Goal: Task Accomplishment & Management: Use online tool/utility

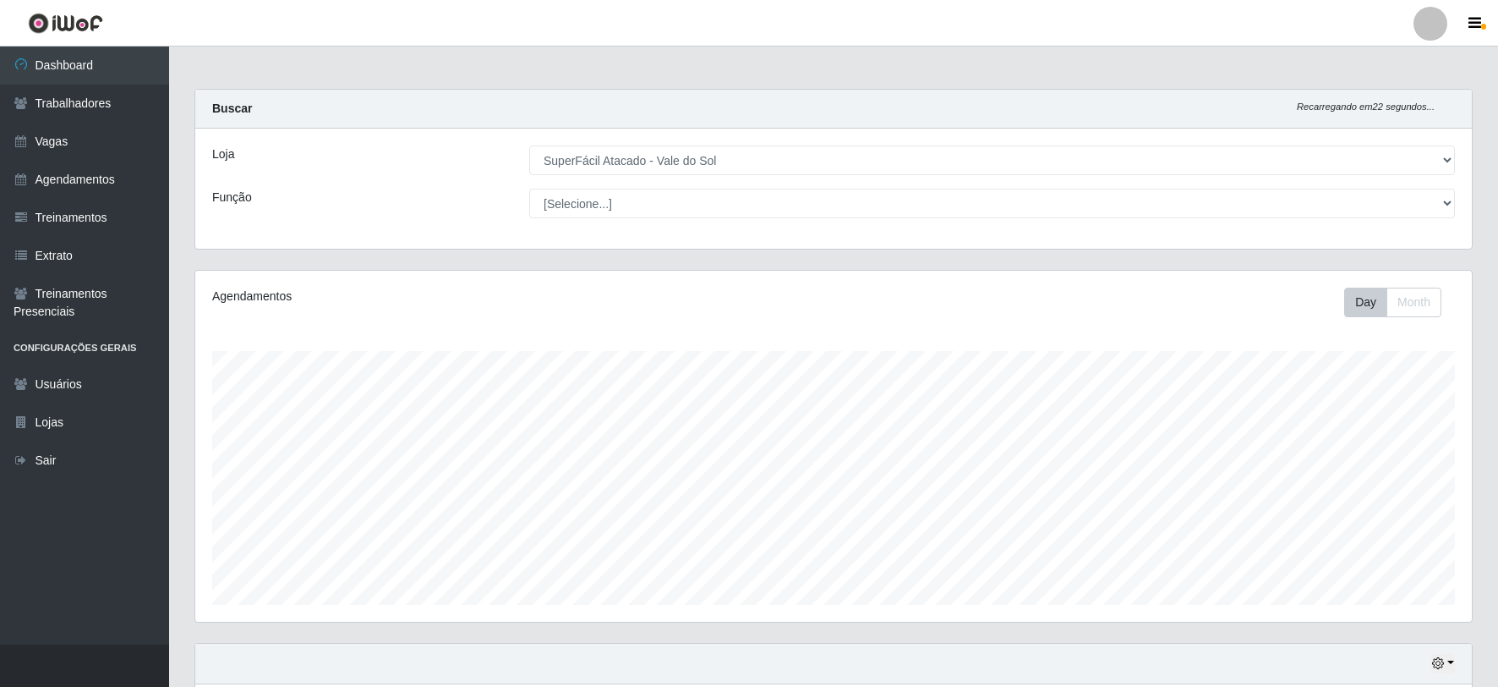
select select "502"
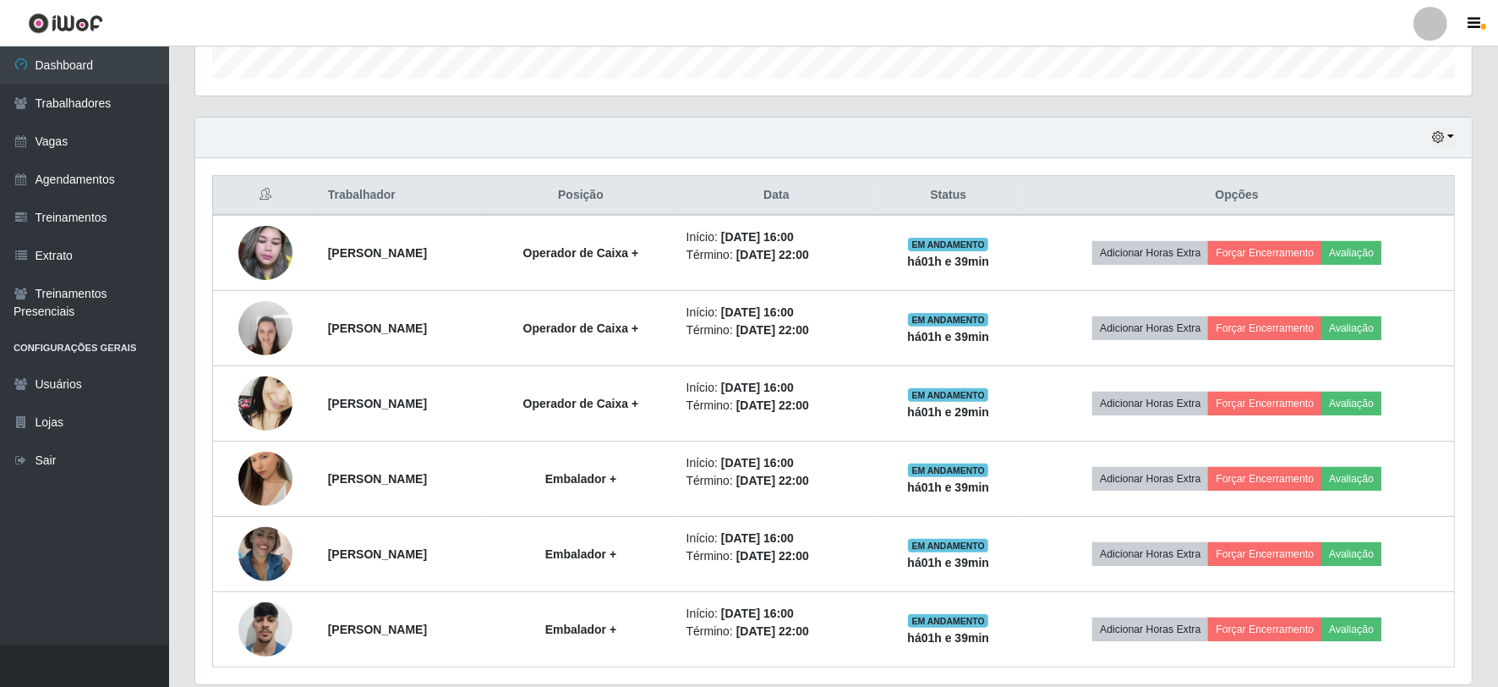
scroll to position [587, 0]
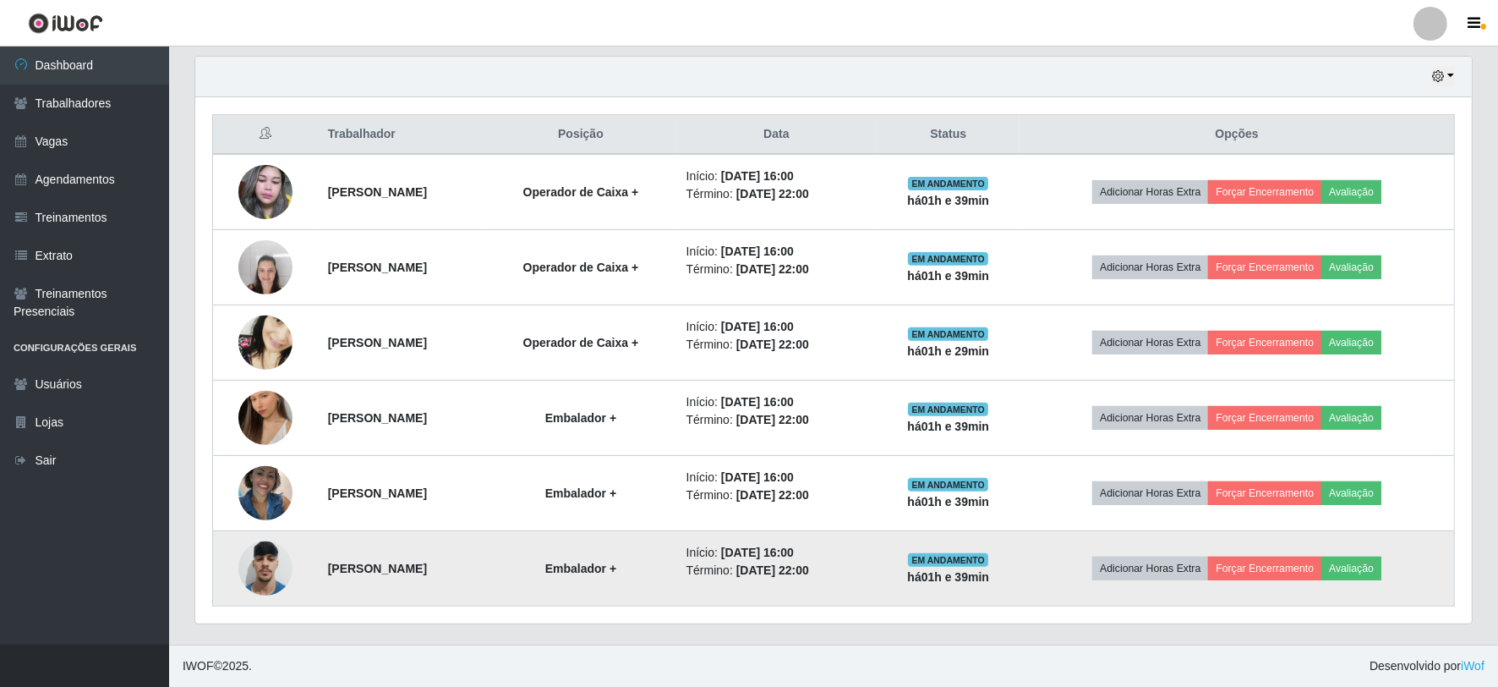
click at [263, 578] on img at bounding box center [265, 568] width 54 height 72
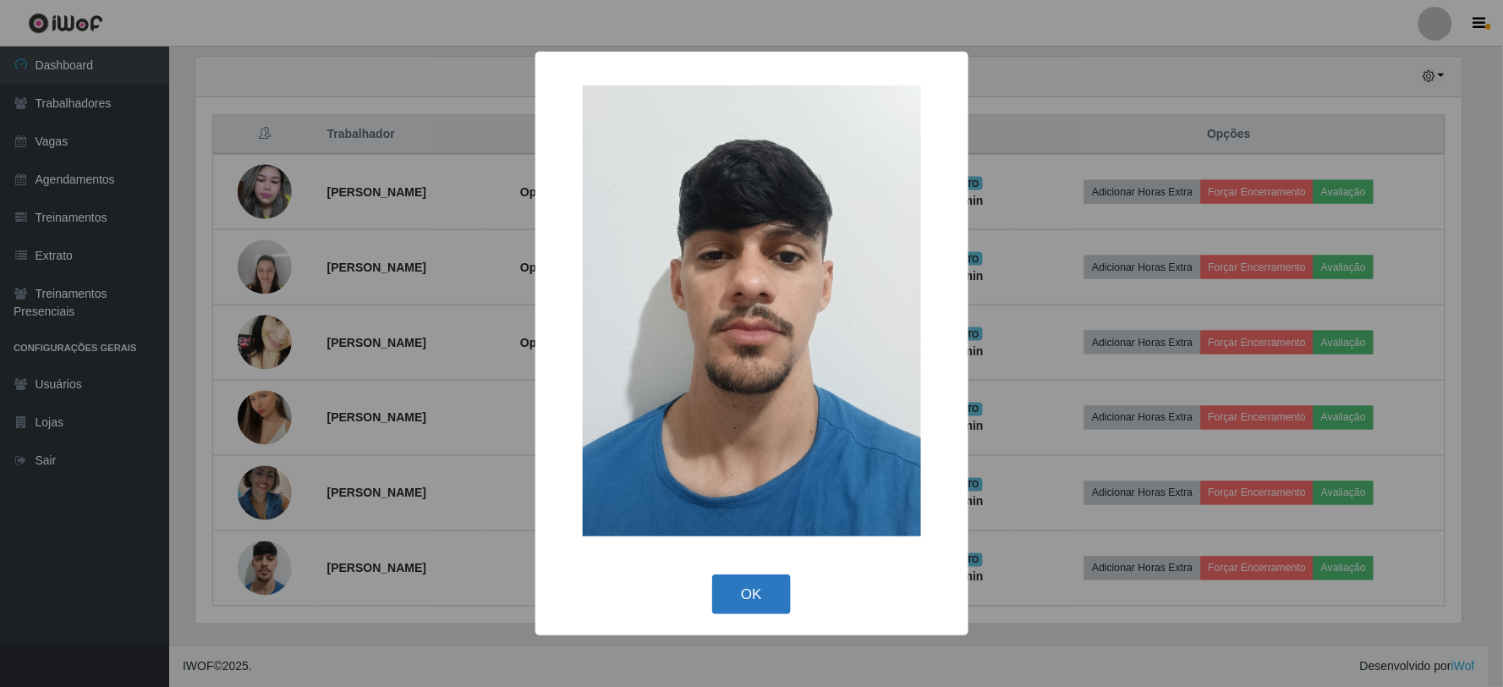
click at [763, 584] on button "OK" at bounding box center [751, 594] width 79 height 40
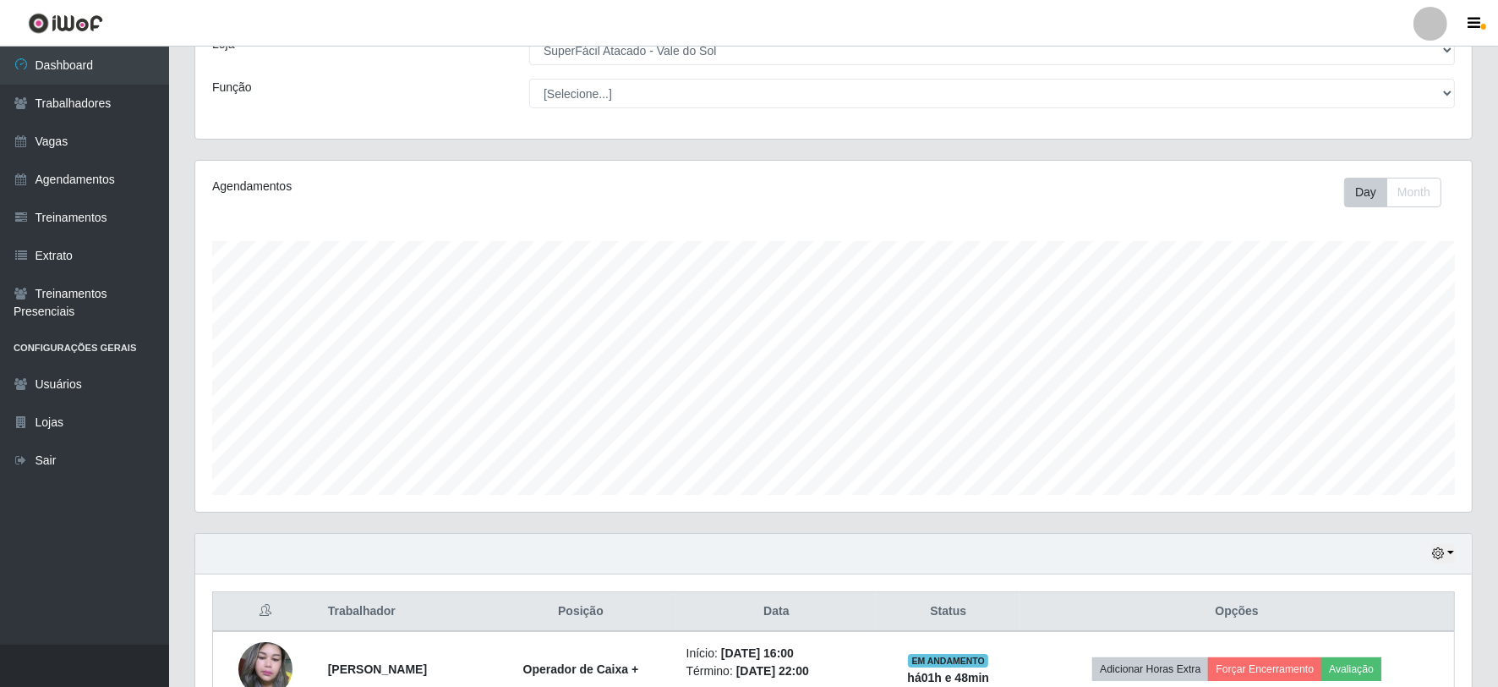
scroll to position [0, 0]
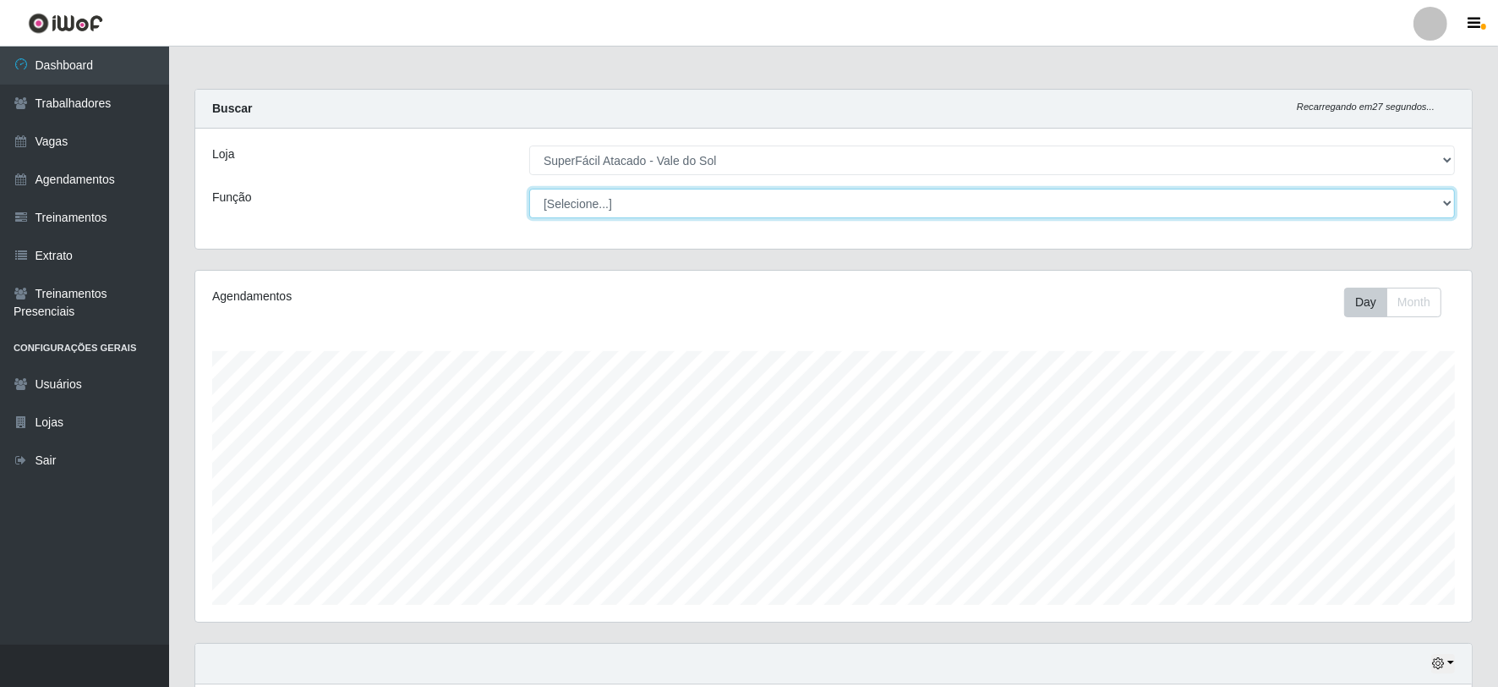
click at [830, 201] on select "[Selecione...] Embalador Embalador + Embalador ++ Operador de Caixa Operador de…" at bounding box center [992, 204] width 926 height 30
select select "82"
click at [529, 189] on select "[Selecione...] Embalador Embalador + Embalador ++ Operador de Caixa Operador de…" at bounding box center [992, 204] width 926 height 30
click at [764, 204] on select "[Selecione...] Embalador Embalador + Embalador ++ Operador de Caixa Operador de…" at bounding box center [992, 204] width 926 height 30
click at [529, 189] on select "[Selecione...] Embalador Embalador + Embalador ++ Operador de Caixa Operador de…" at bounding box center [992, 204] width 926 height 30
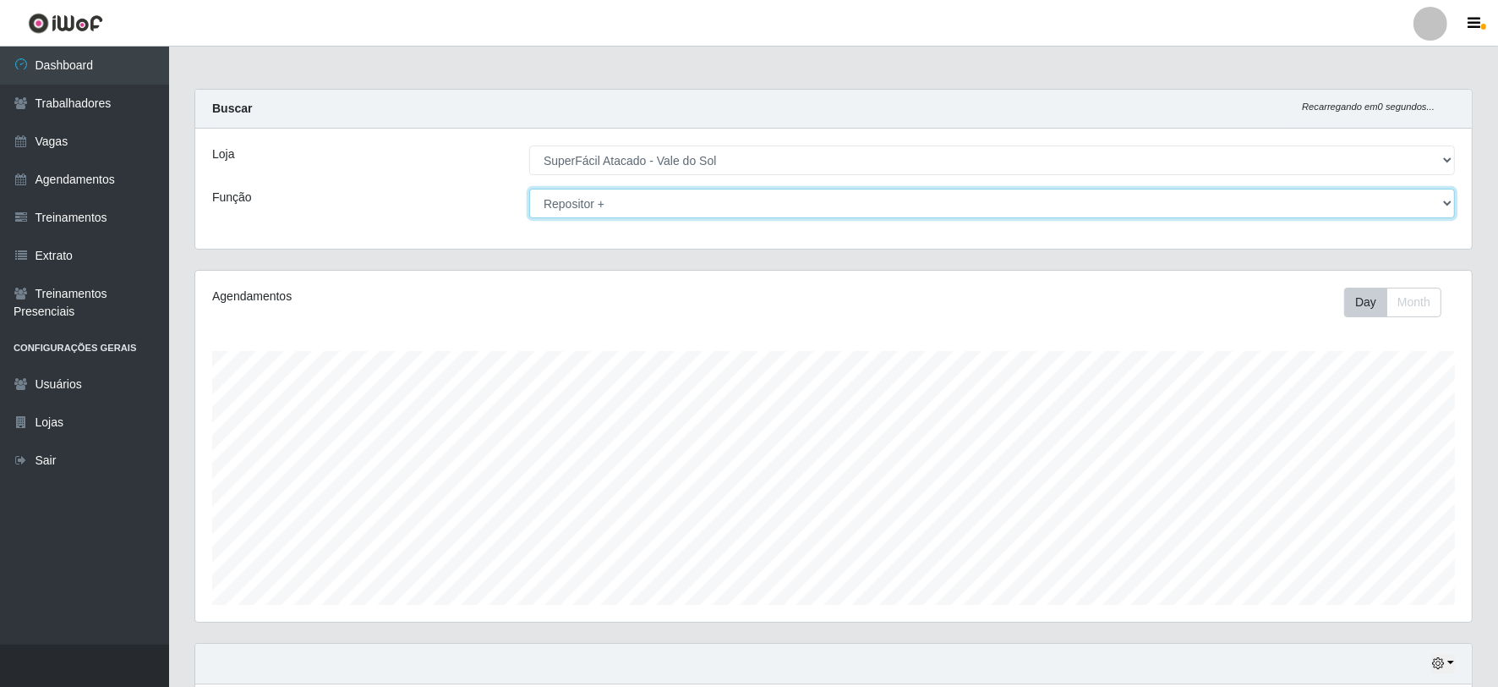
click at [686, 213] on select "[Selecione...] Embalador Embalador + Embalador ++ Operador de Caixa Operador de…" at bounding box center [992, 204] width 926 height 30
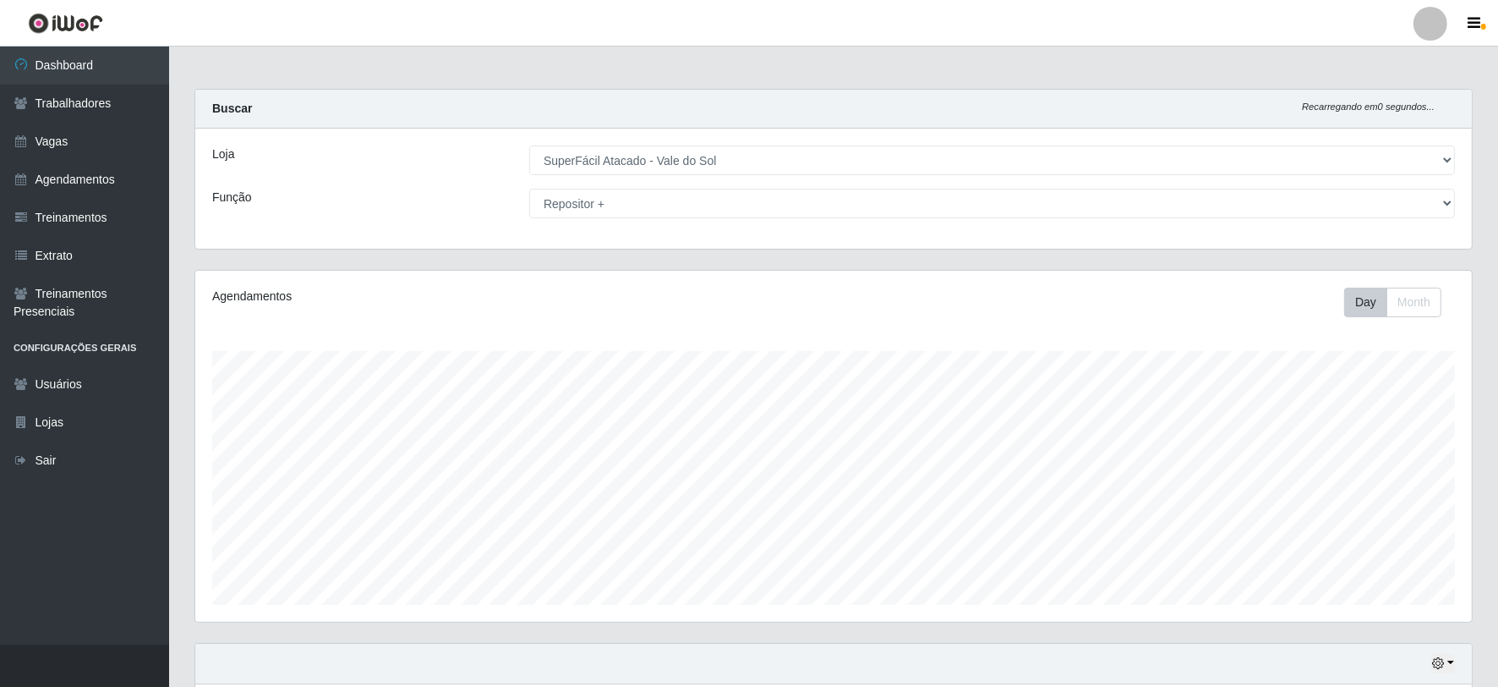
click at [361, 273] on div "Agendamentos Day Month 14/08 Agendamentos 18" at bounding box center [833, 446] width 1277 height 351
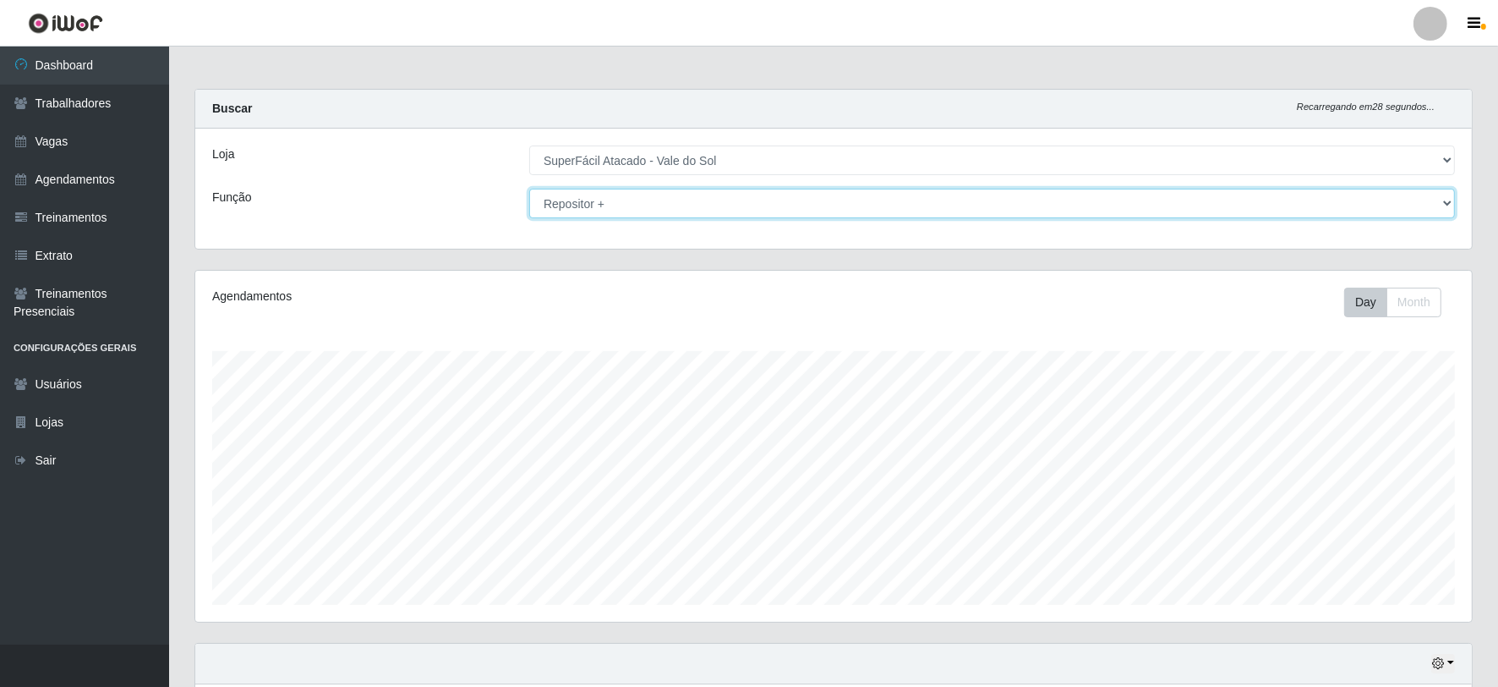
click at [609, 205] on select "[Selecione...] Embalador Embalador + Embalador ++ Operador de Caixa Operador de…" at bounding box center [992, 204] width 926 height 30
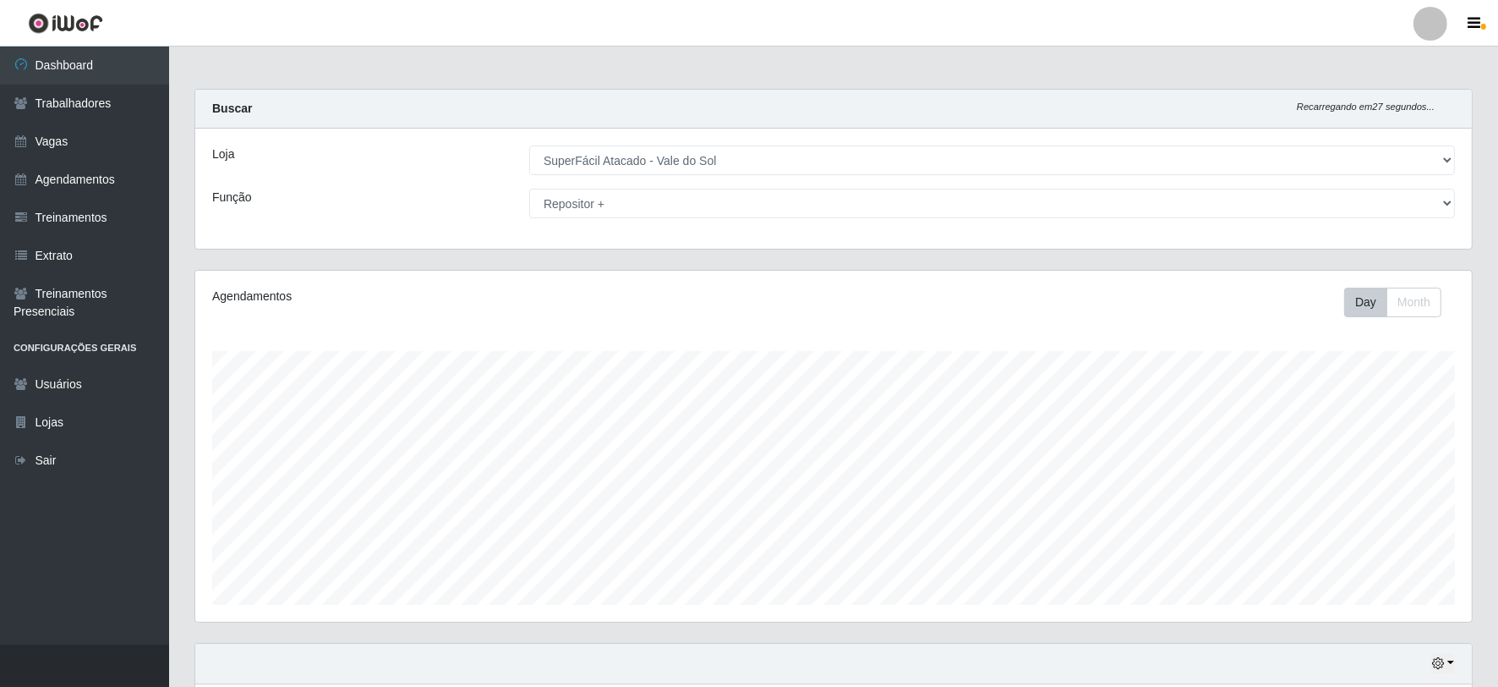
click at [492, 178] on div "Loja [Selecione...] SuperFácil Atacado - Vale do Sol Função [Selecione...] Emba…" at bounding box center [833, 189] width 1277 height 120
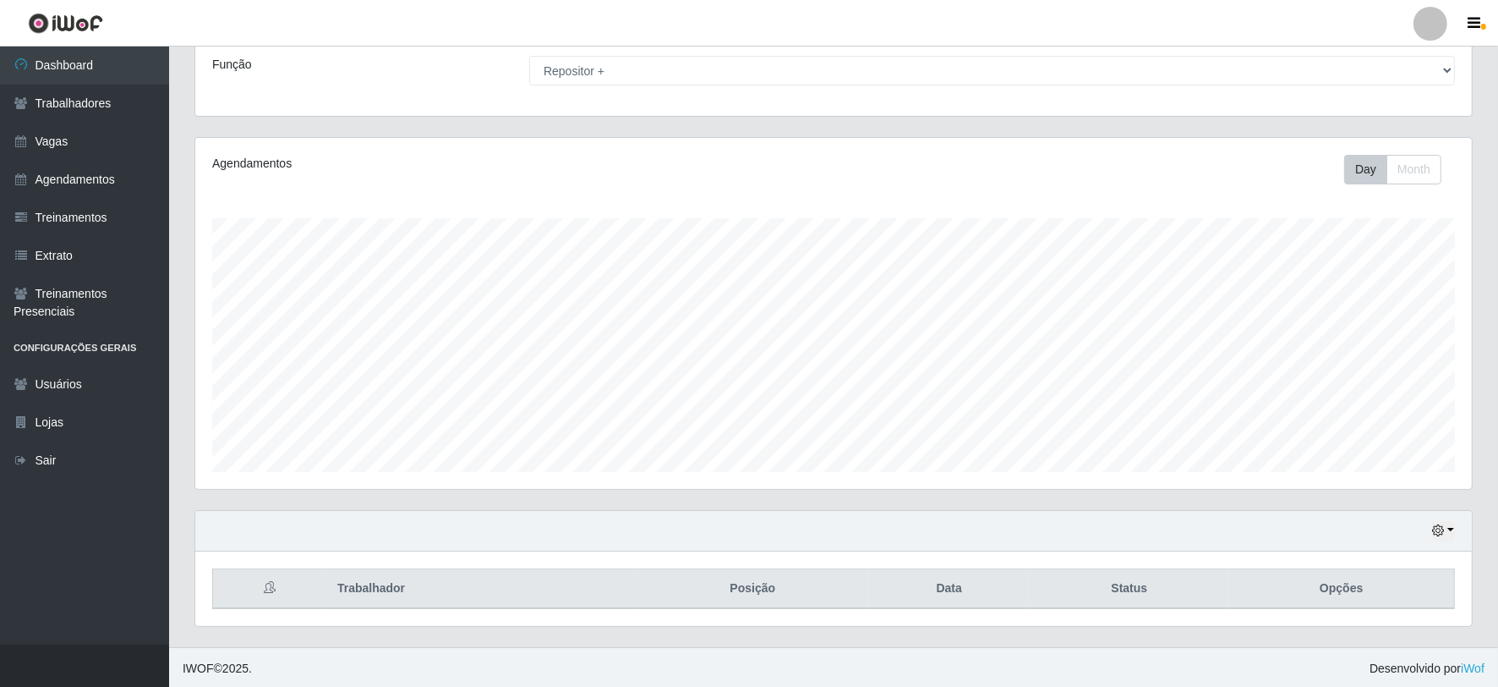
scroll to position [135, 0]
click at [1438, 529] on icon "button" at bounding box center [1438, 528] width 12 height 12
click at [1370, 395] on button "1 dia" at bounding box center [1387, 393] width 134 height 36
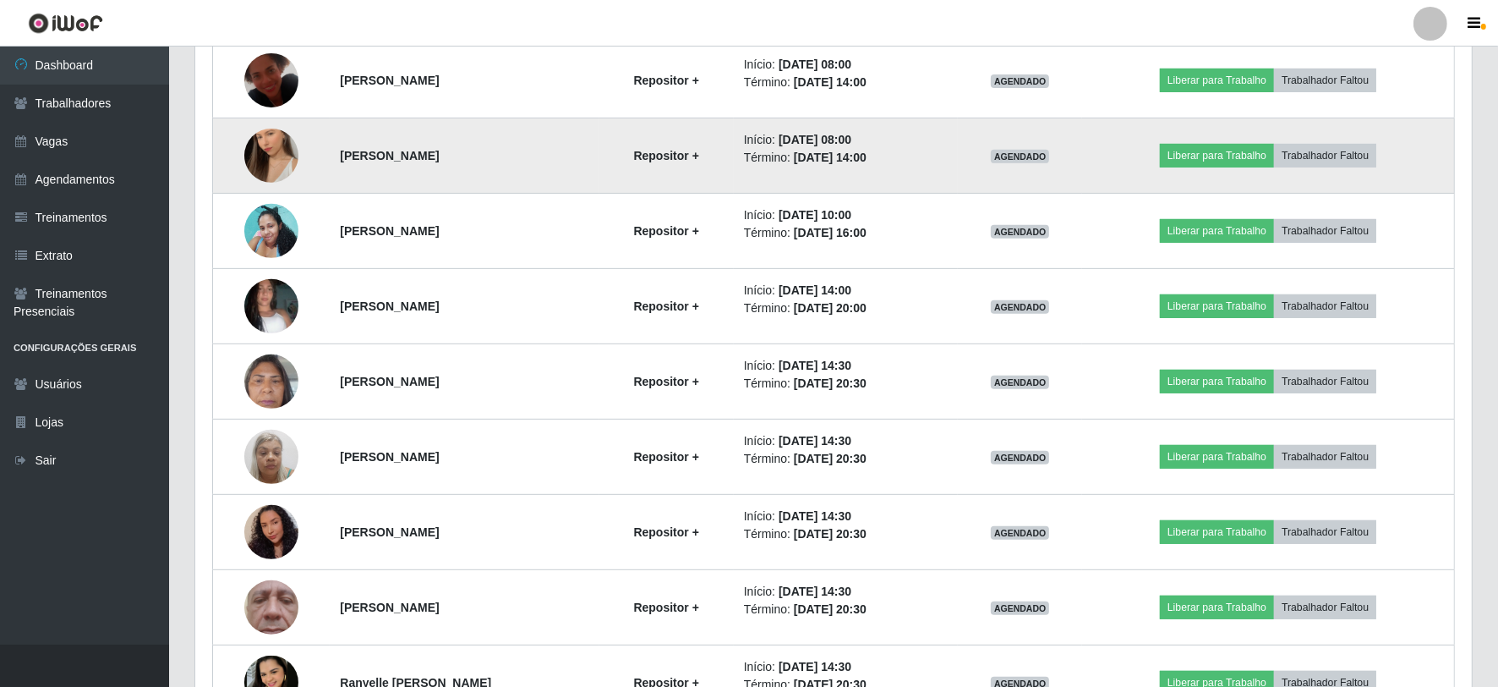
scroll to position [813, 0]
